Goal: Navigation & Orientation: Find specific page/section

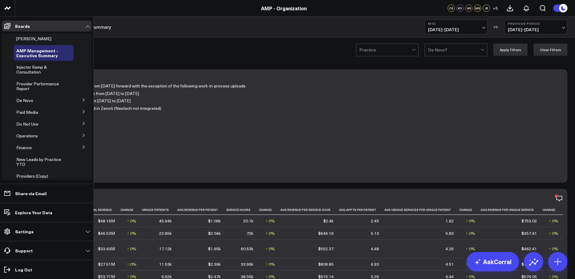
click at [78, 97] on button at bounding box center [84, 99] width 16 height 9
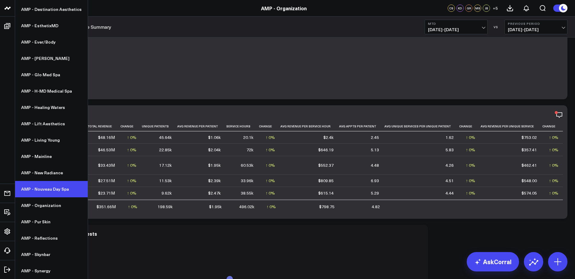
scroll to position [84, 0]
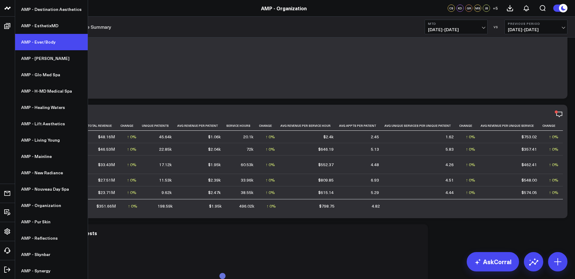
click at [48, 42] on link "AMP - Ever/Body" at bounding box center [51, 42] width 73 height 16
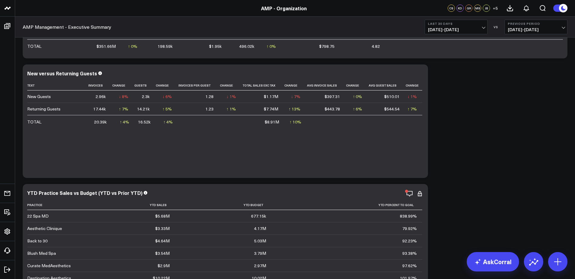
scroll to position [252, 0]
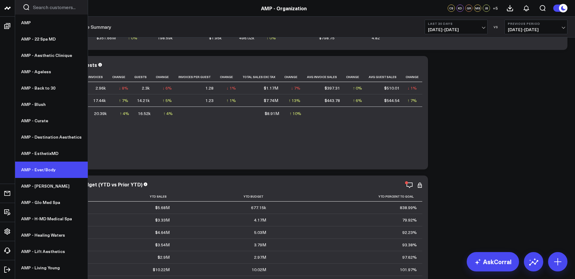
click at [47, 166] on link "AMP - Ever/Body" at bounding box center [51, 169] width 73 height 16
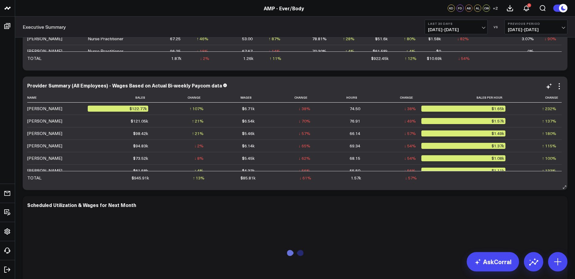
scroll to position [997, 0]
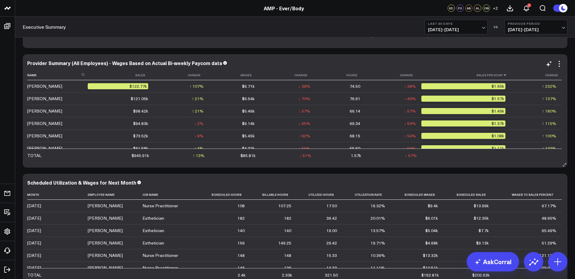
click at [503, 75] on icon at bounding box center [504, 75] width 5 height 4
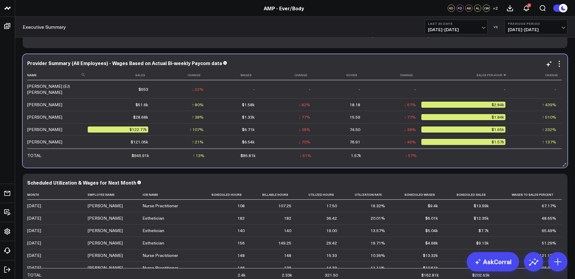
click at [503, 75] on icon at bounding box center [504, 75] width 5 height 4
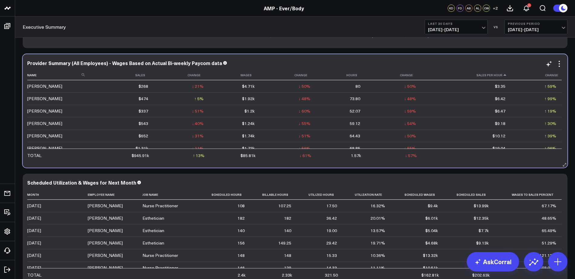
click at [503, 75] on icon at bounding box center [504, 75] width 5 height 4
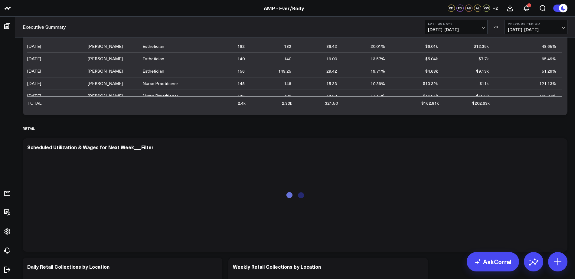
scroll to position [1170, 0]
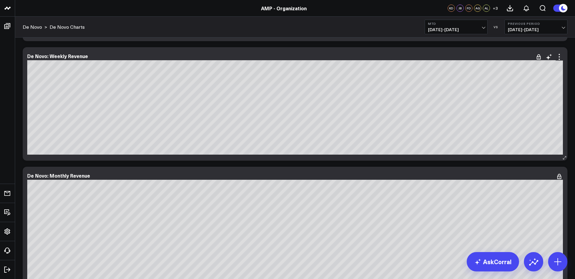
scroll to position [686, 0]
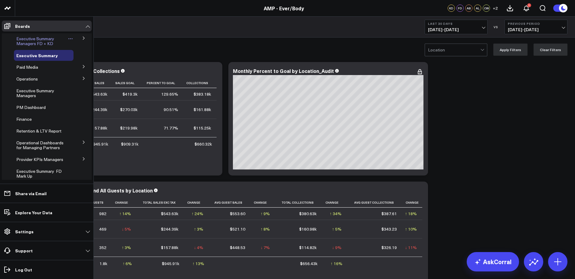
click at [29, 40] on span "Executive Summary Managers FD + KD" at bounding box center [35, 41] width 38 height 11
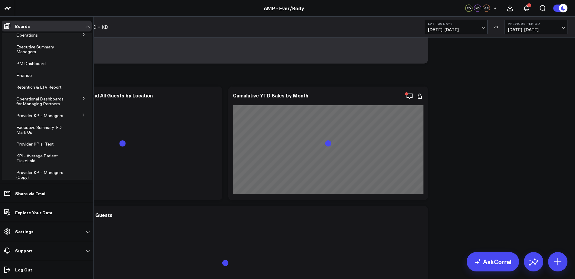
scroll to position [48, 0]
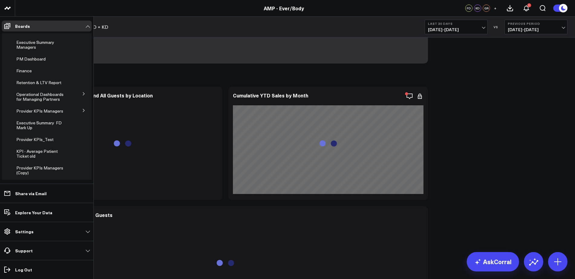
click at [82, 111] on icon at bounding box center [84, 111] width 4 height 4
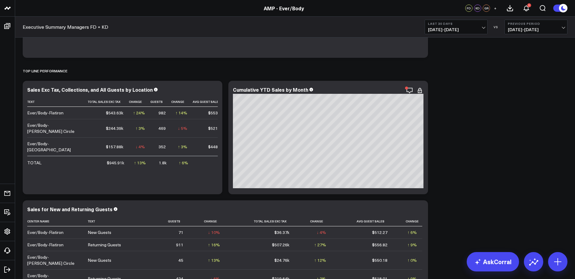
scroll to position [145, 0]
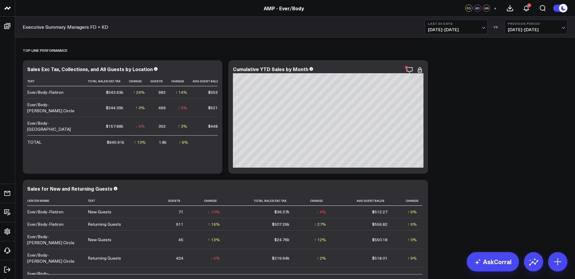
drag, startPoint x: 442, startPoint y: 129, endPoint x: 441, endPoint y: 92, distance: 37.5
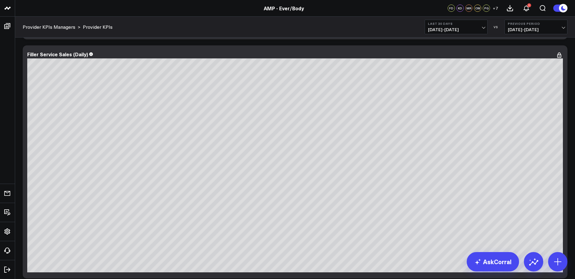
scroll to position [1773, 0]
